Goal: Transaction & Acquisition: Purchase product/service

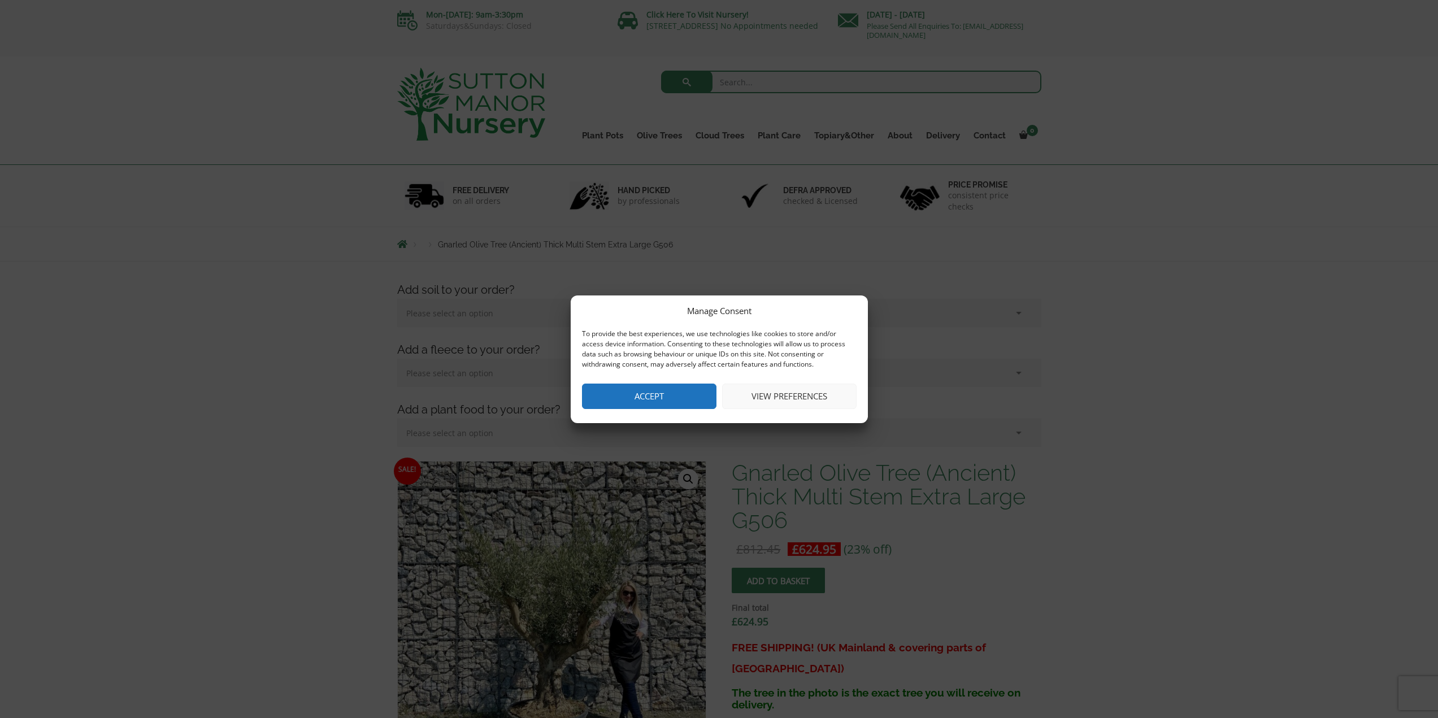
click at [804, 401] on button "View preferences" at bounding box center [789, 396] width 135 height 25
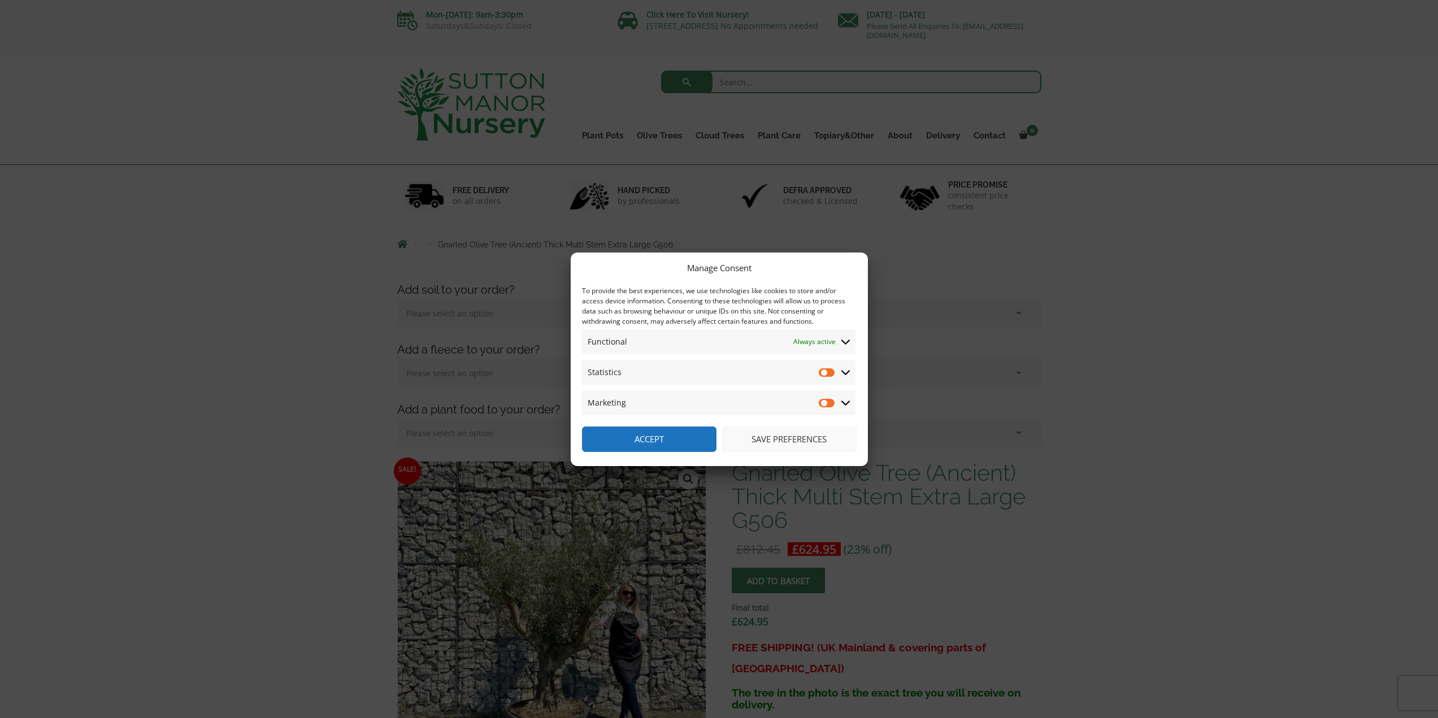
click at [671, 437] on button "Accept" at bounding box center [649, 439] width 135 height 25
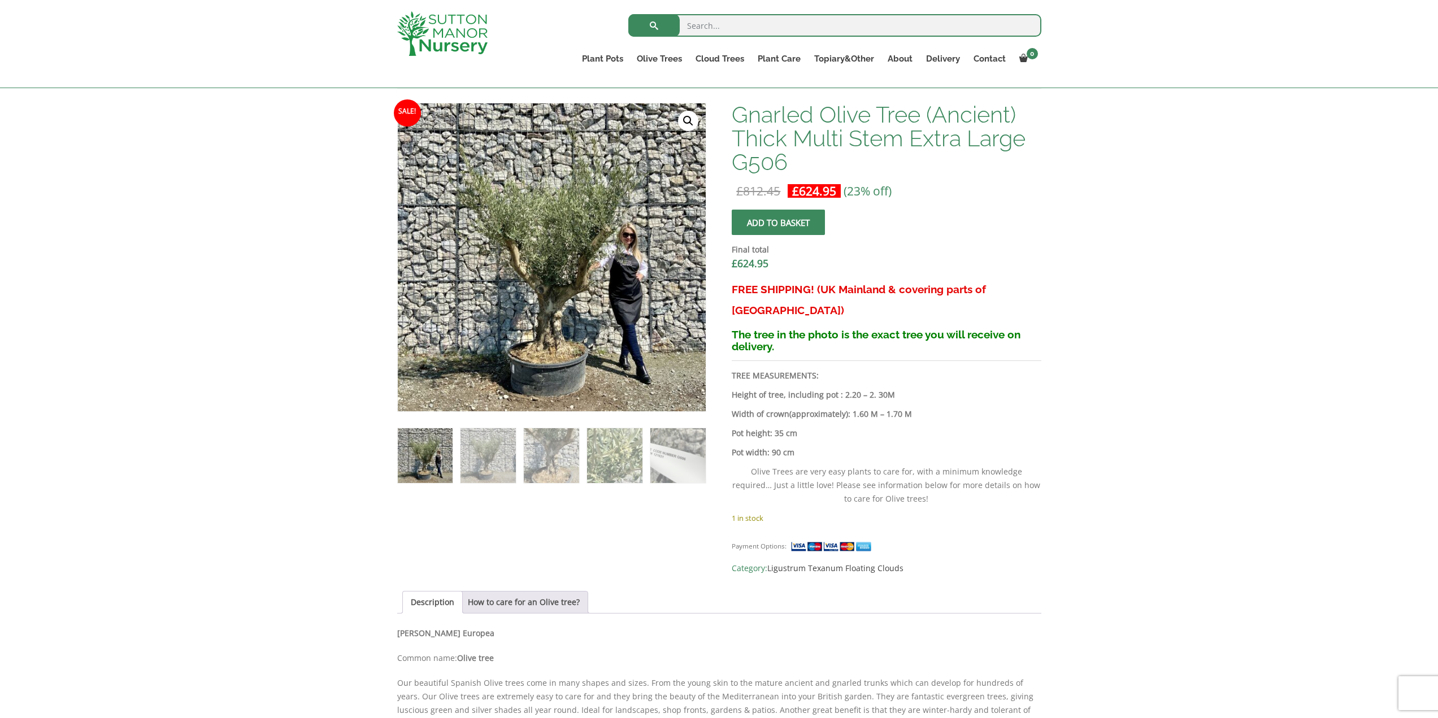
scroll to position [339, 0]
click at [544, 456] on img at bounding box center [551, 454] width 55 height 55
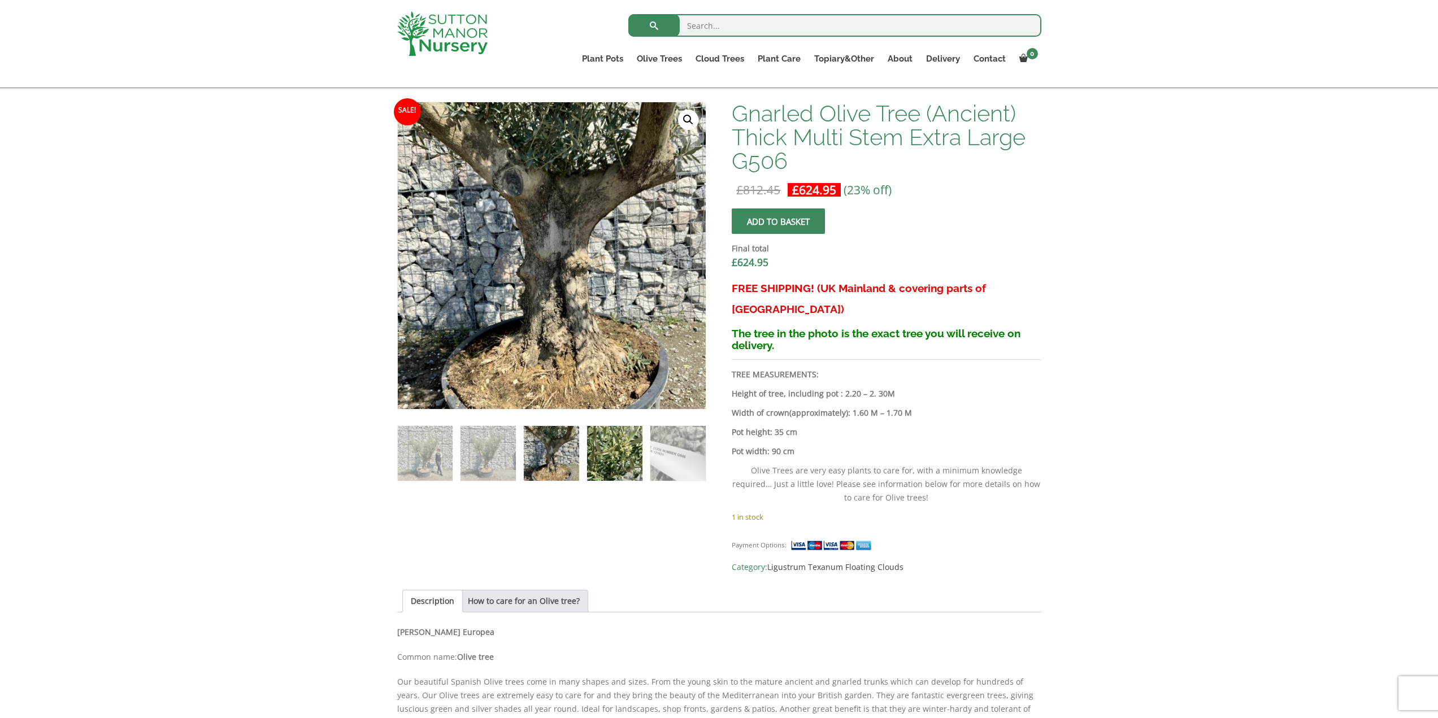
click at [605, 458] on img at bounding box center [614, 453] width 55 height 55
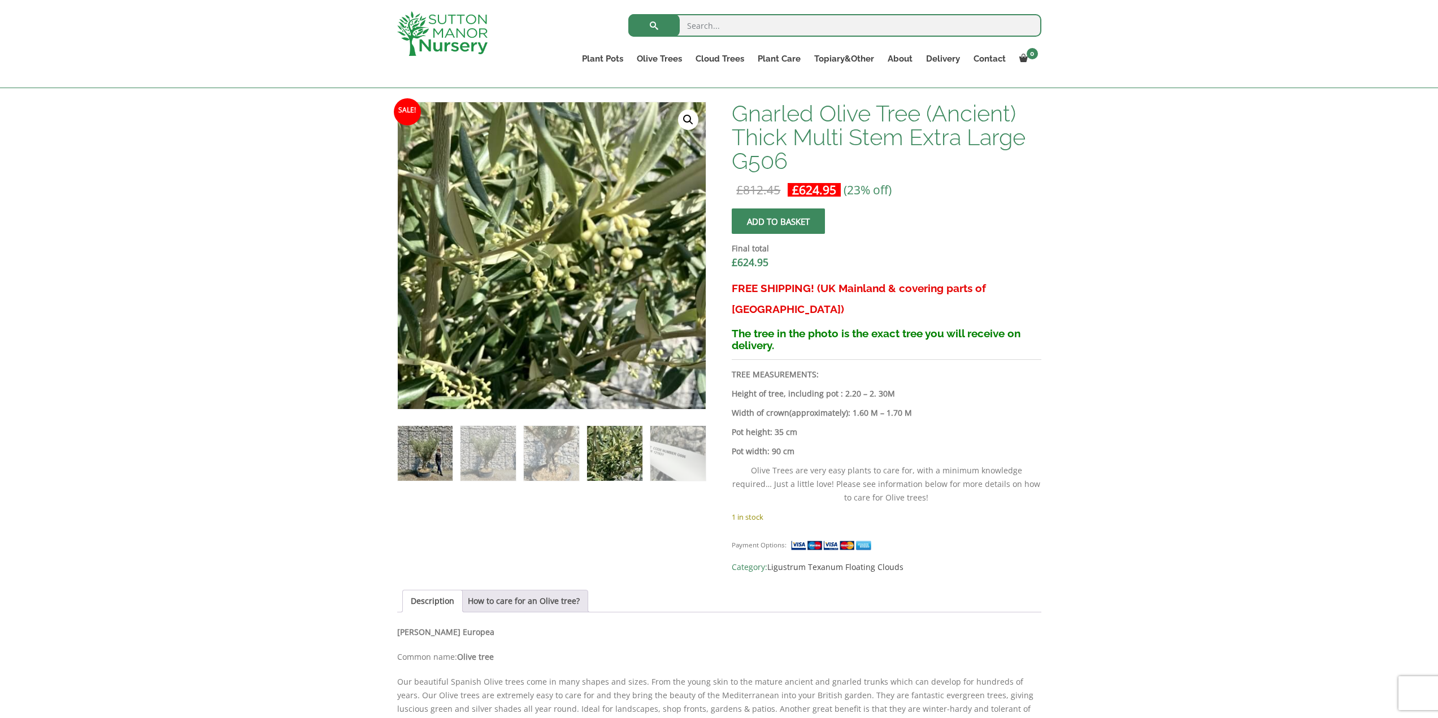
click at [423, 453] on img at bounding box center [425, 453] width 55 height 55
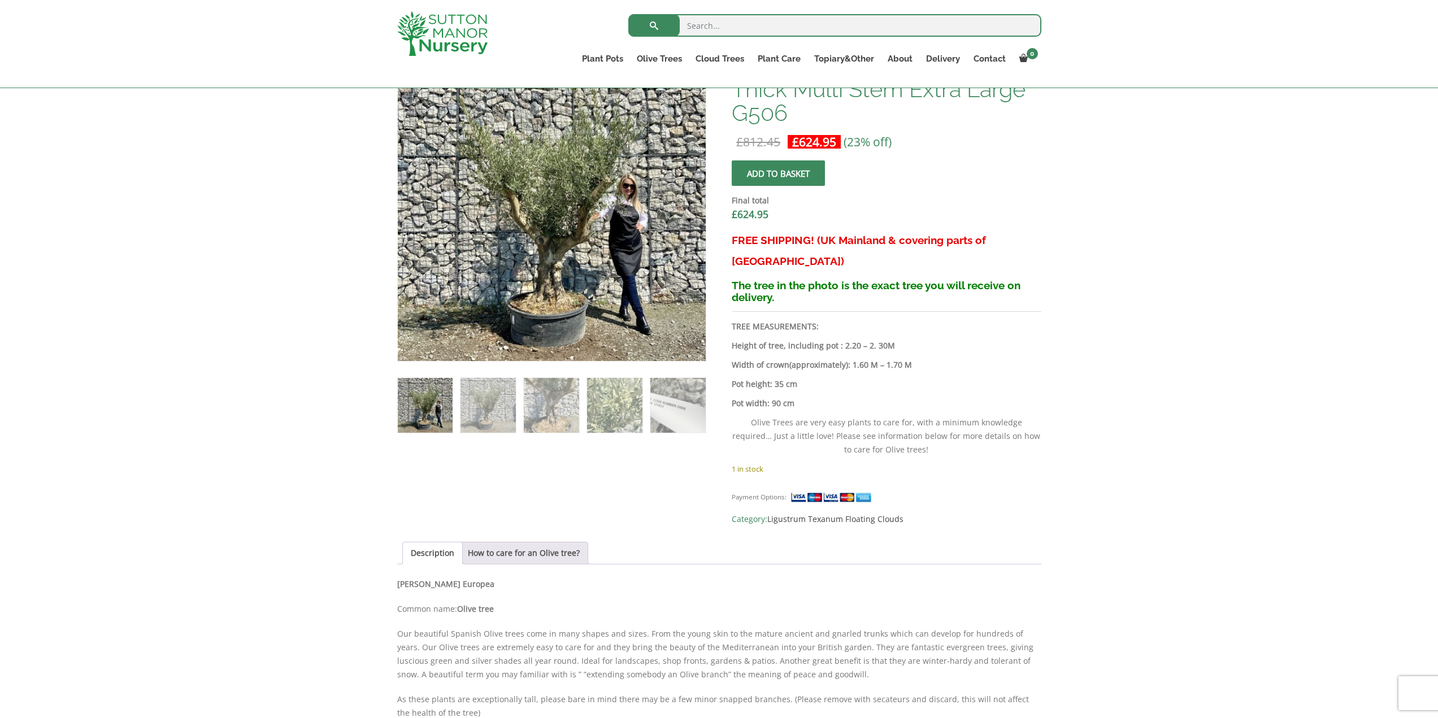
scroll to position [396, 0]
